Goal: Check status: Check status

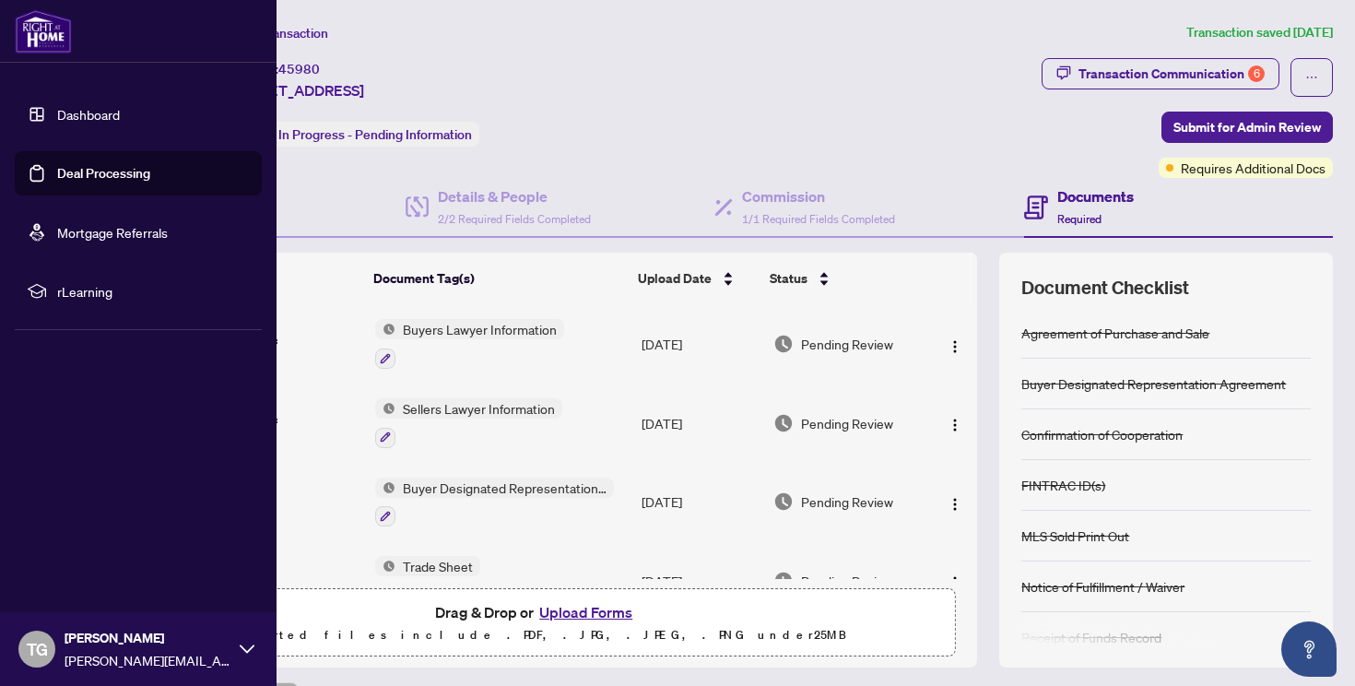
click at [57, 122] on link "Dashboard" at bounding box center [88, 114] width 63 height 17
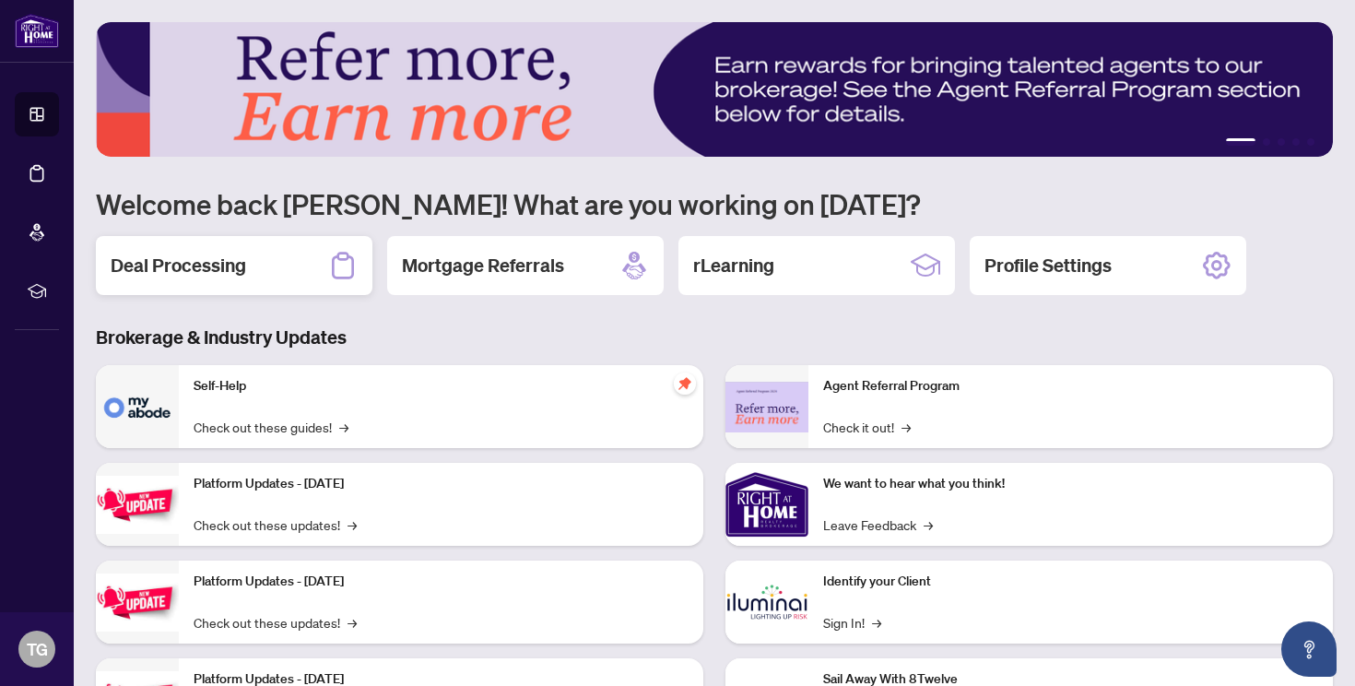
click at [296, 265] on div "Deal Processing" at bounding box center [234, 265] width 277 height 59
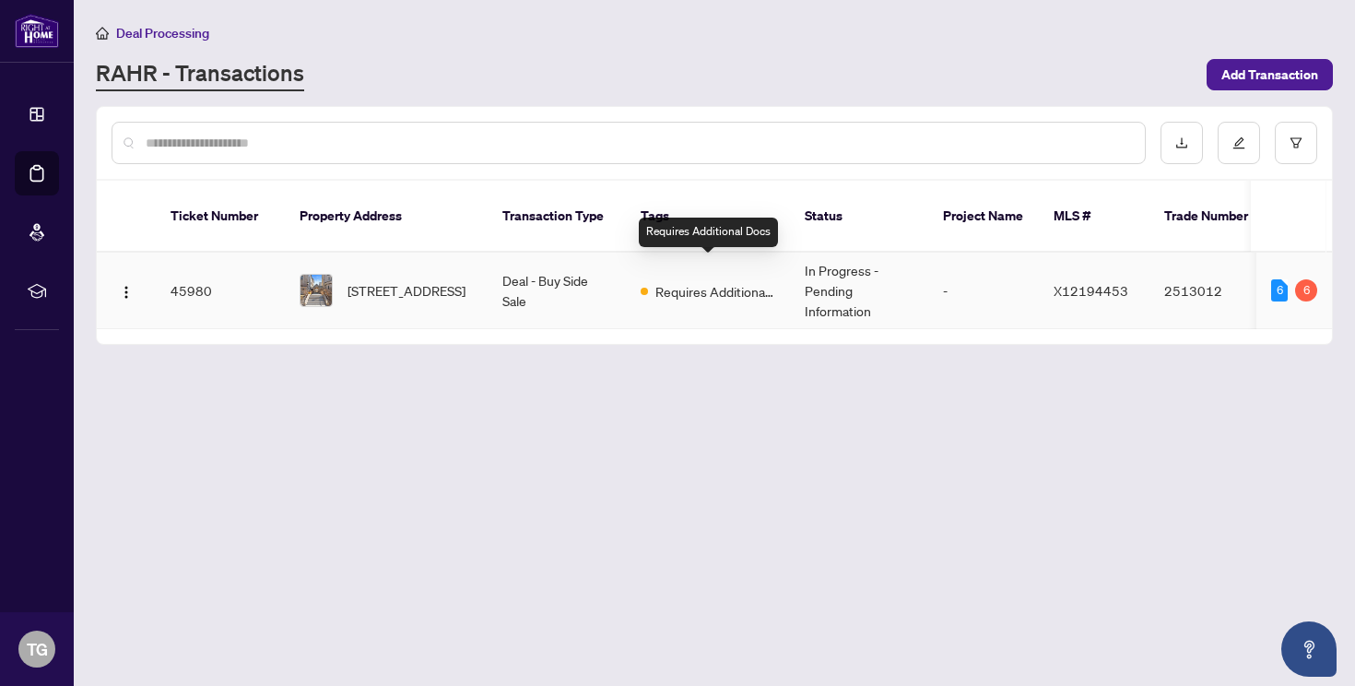
click at [705, 281] on span "Requires Additional Docs" at bounding box center [715, 291] width 120 height 20
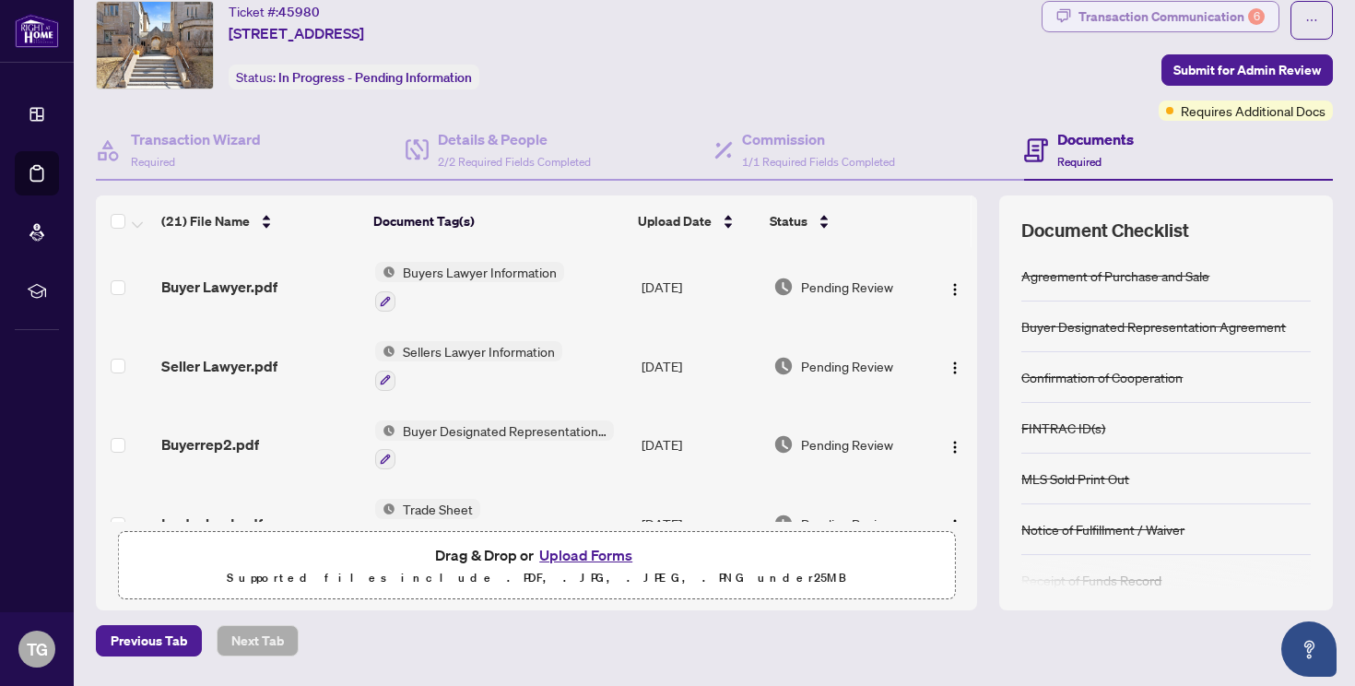
click at [1170, 18] on div "Transaction Communication 6" at bounding box center [1172, 16] width 186 height 29
